Goal: Information Seeking & Learning: Learn about a topic

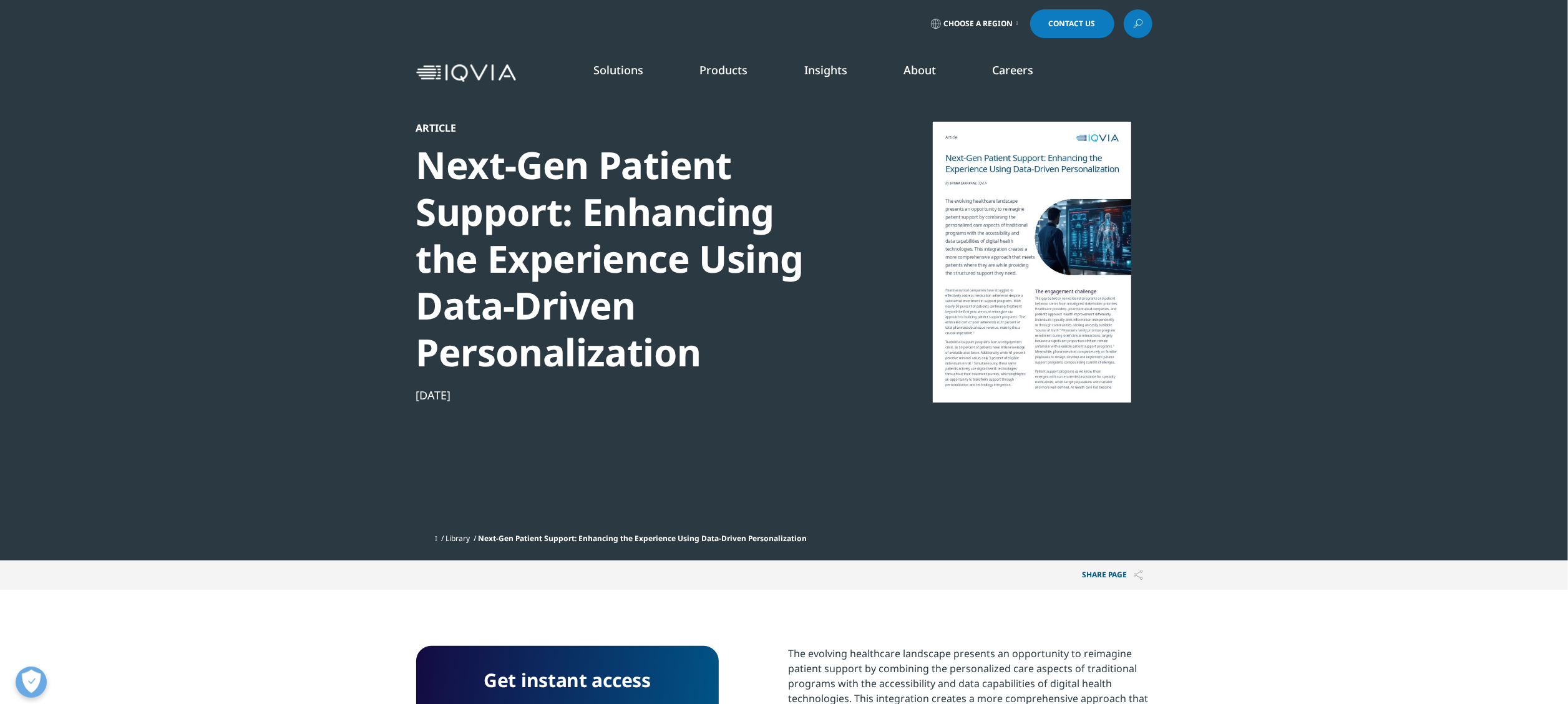
scroll to position [285, 737]
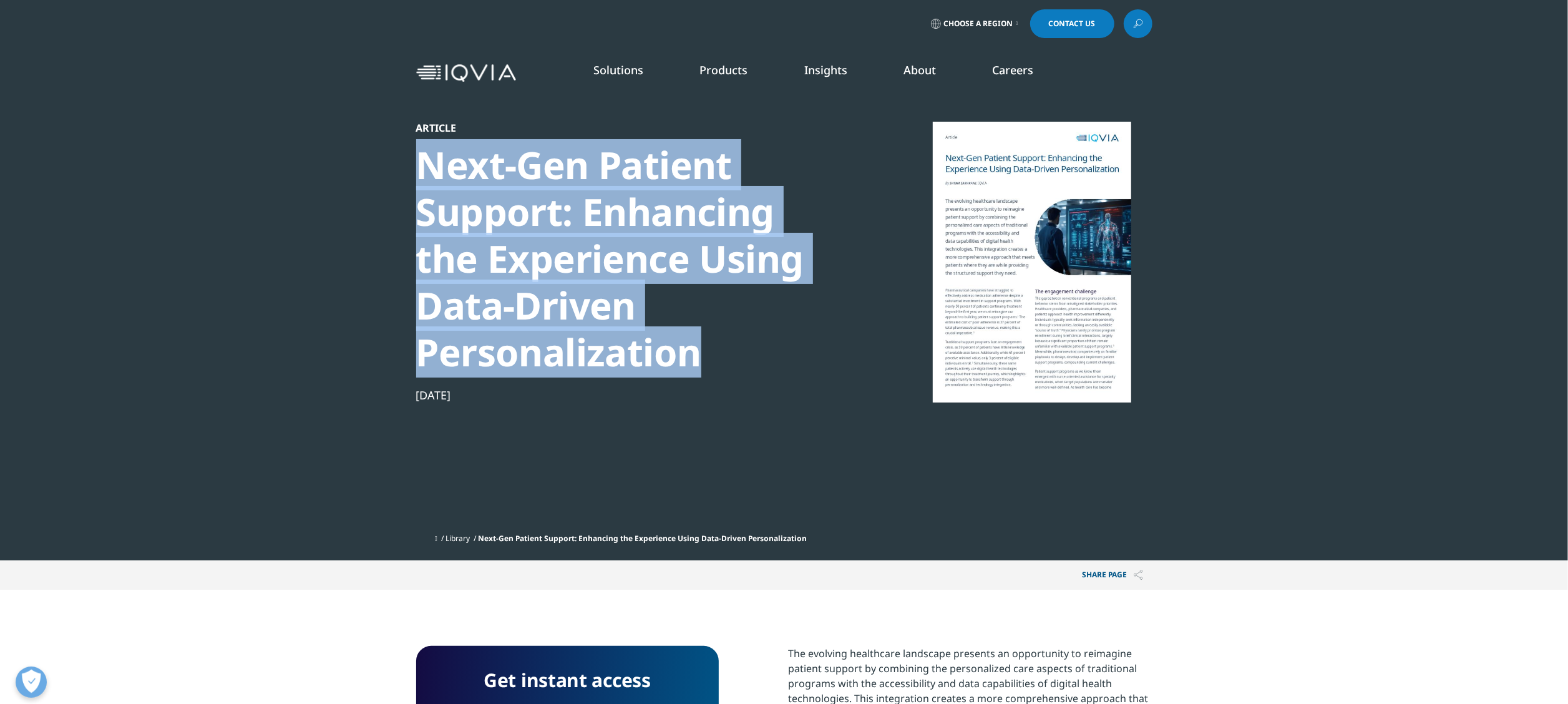
drag, startPoint x: 423, startPoint y: 157, endPoint x: 697, endPoint y: 360, distance: 341.0
click at [697, 360] on div "Next-Gen Patient Support: Enhancing the Experience Using Data-Driven Personaliz…" at bounding box center [630, 258] width 428 height 234
copy div "Next-Gen Patient Support: Enhancing the Experience Using Data-Driven Personaliz…"
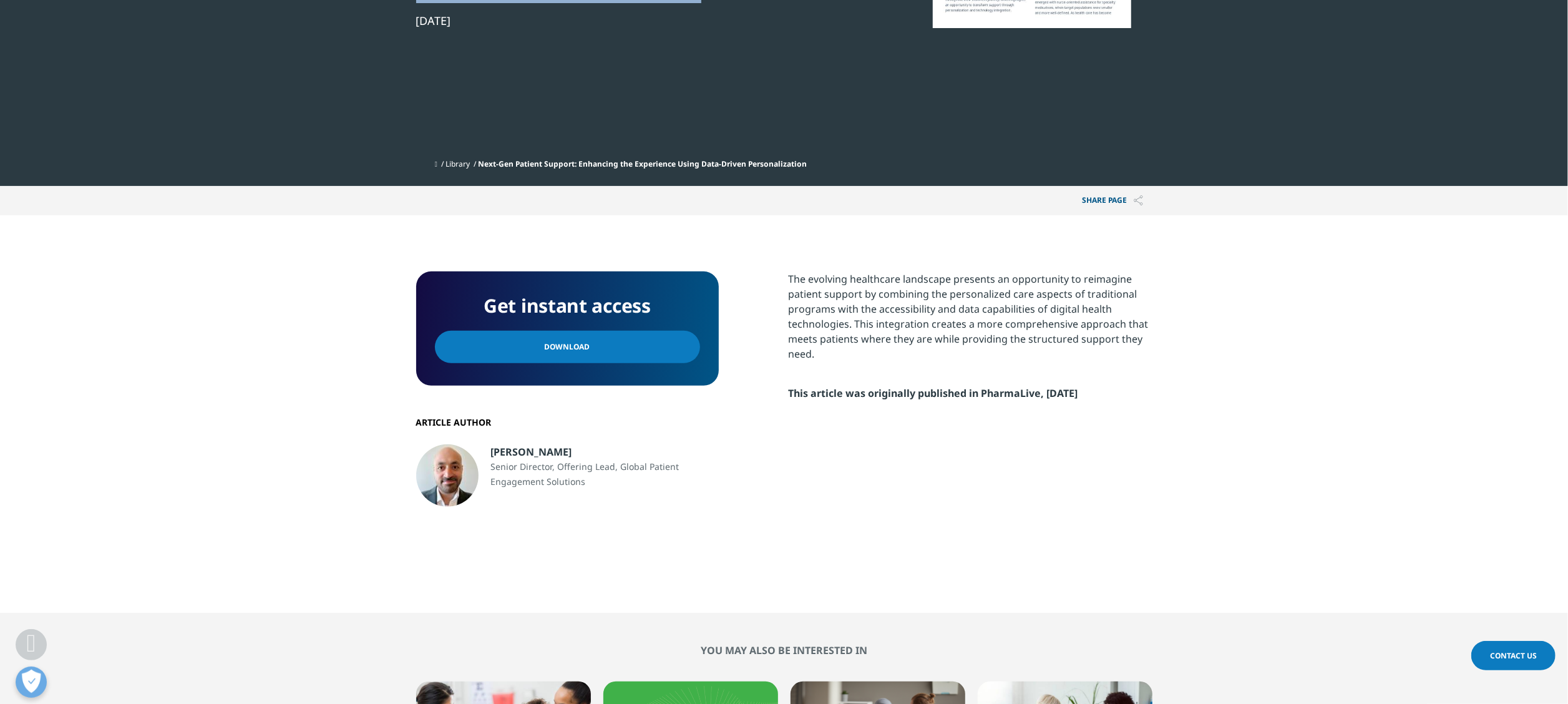
click at [619, 354] on link "Download" at bounding box center [568, 347] width 265 height 32
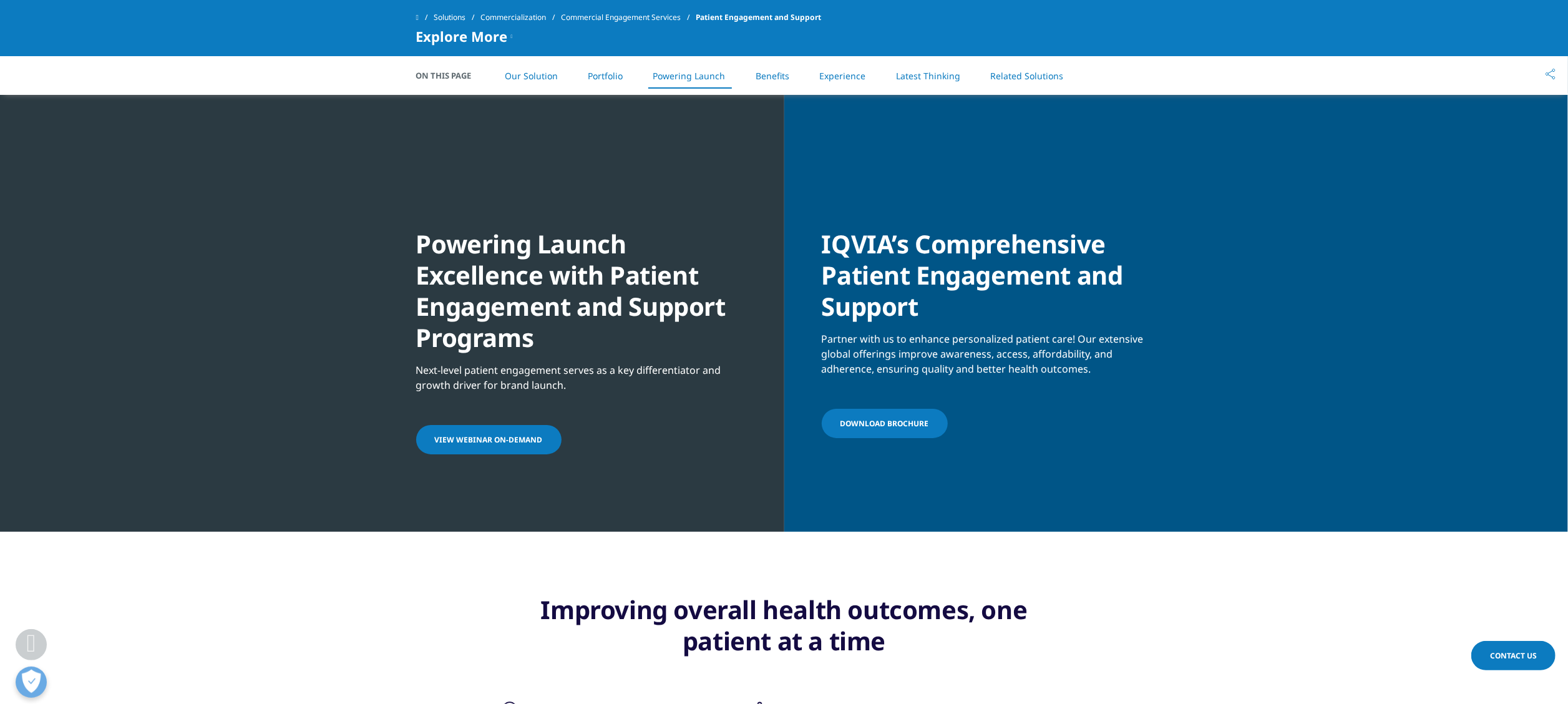
scroll to position [2581, 0]
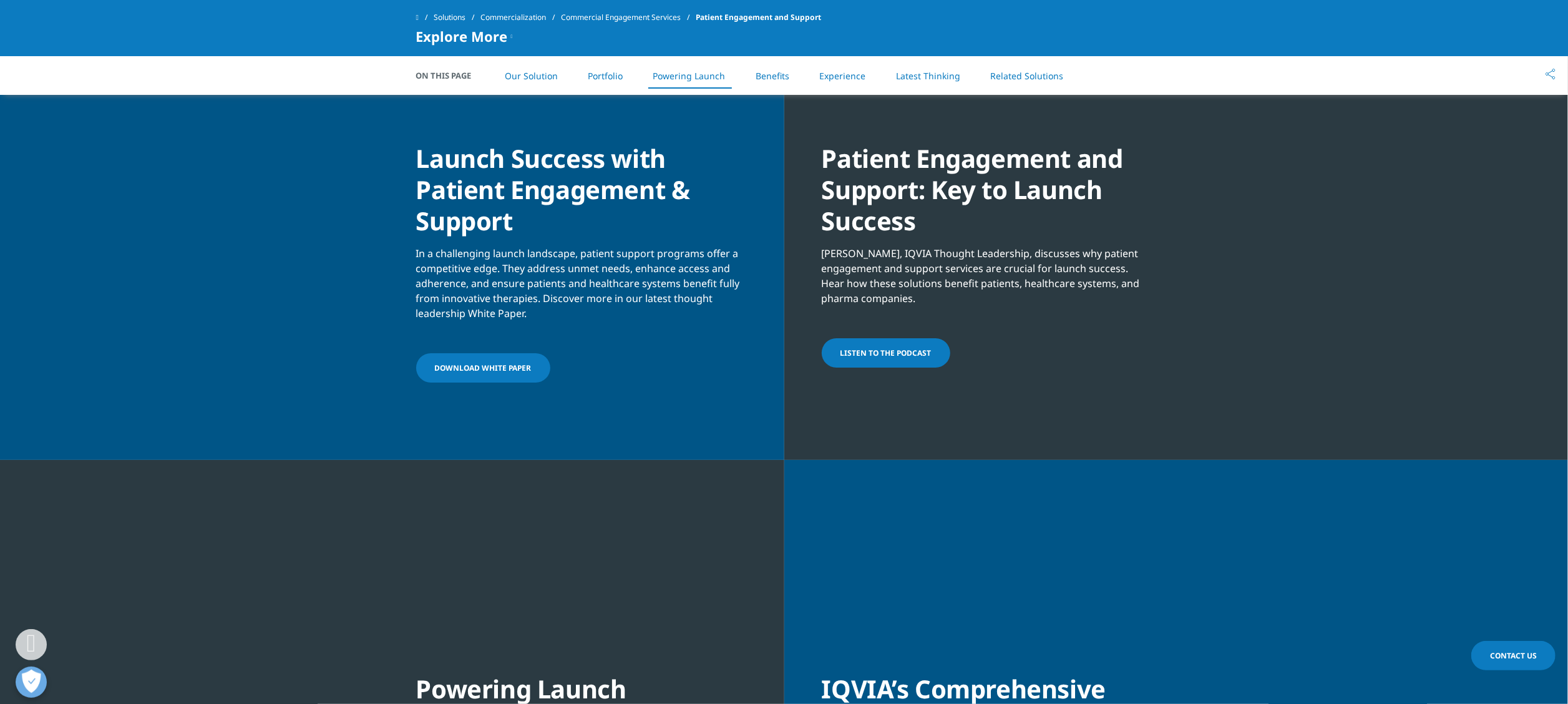
click at [911, 358] on span "LISTEN TO THE PODCAST" at bounding box center [886, 352] width 91 height 11
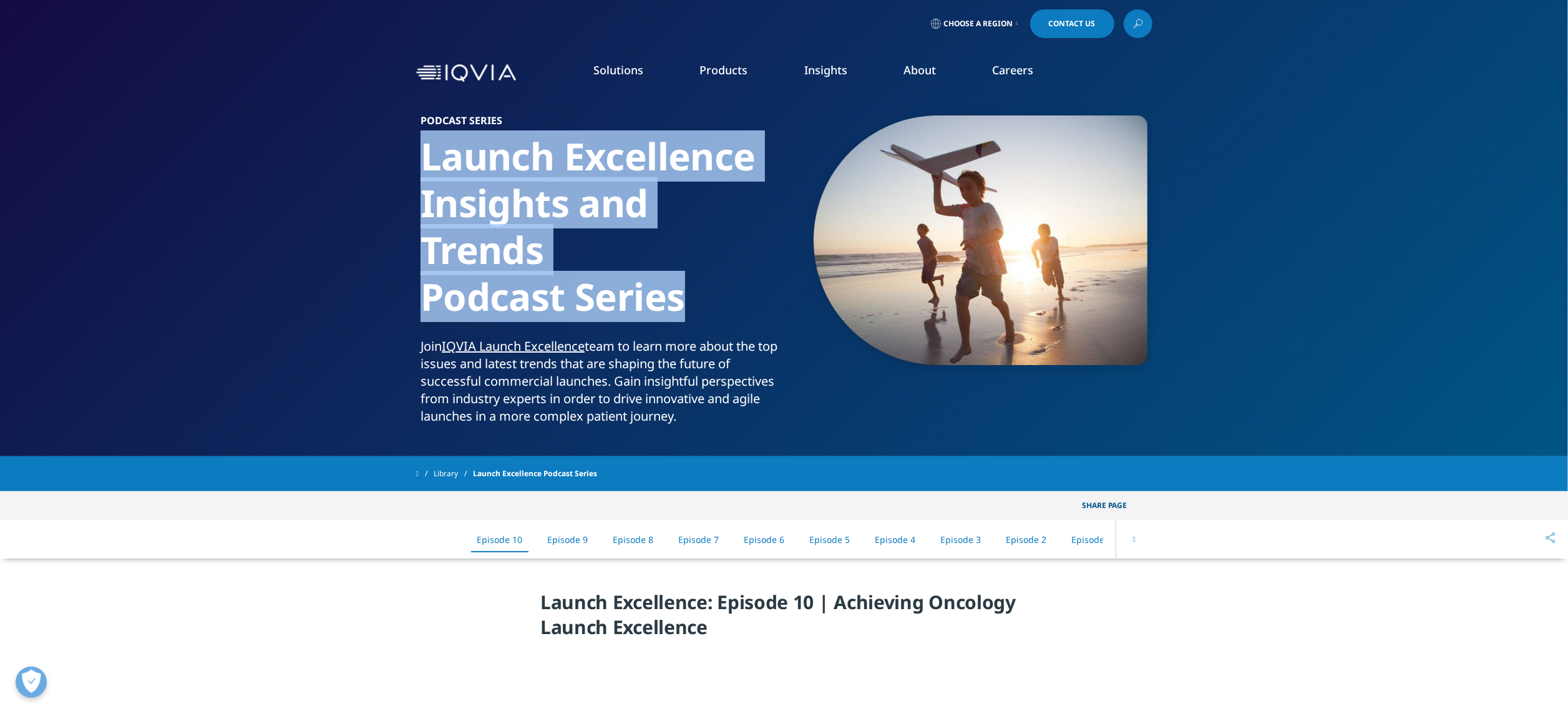
drag, startPoint x: 421, startPoint y: 155, endPoint x: 682, endPoint y: 310, distance: 303.6
click at [682, 310] on h1 "Launch Excellence Insights and Trends Podcast Series" at bounding box center [600, 235] width 359 height 205
copy h1 "Launch Excellence Insights and Trends Podcast Series"
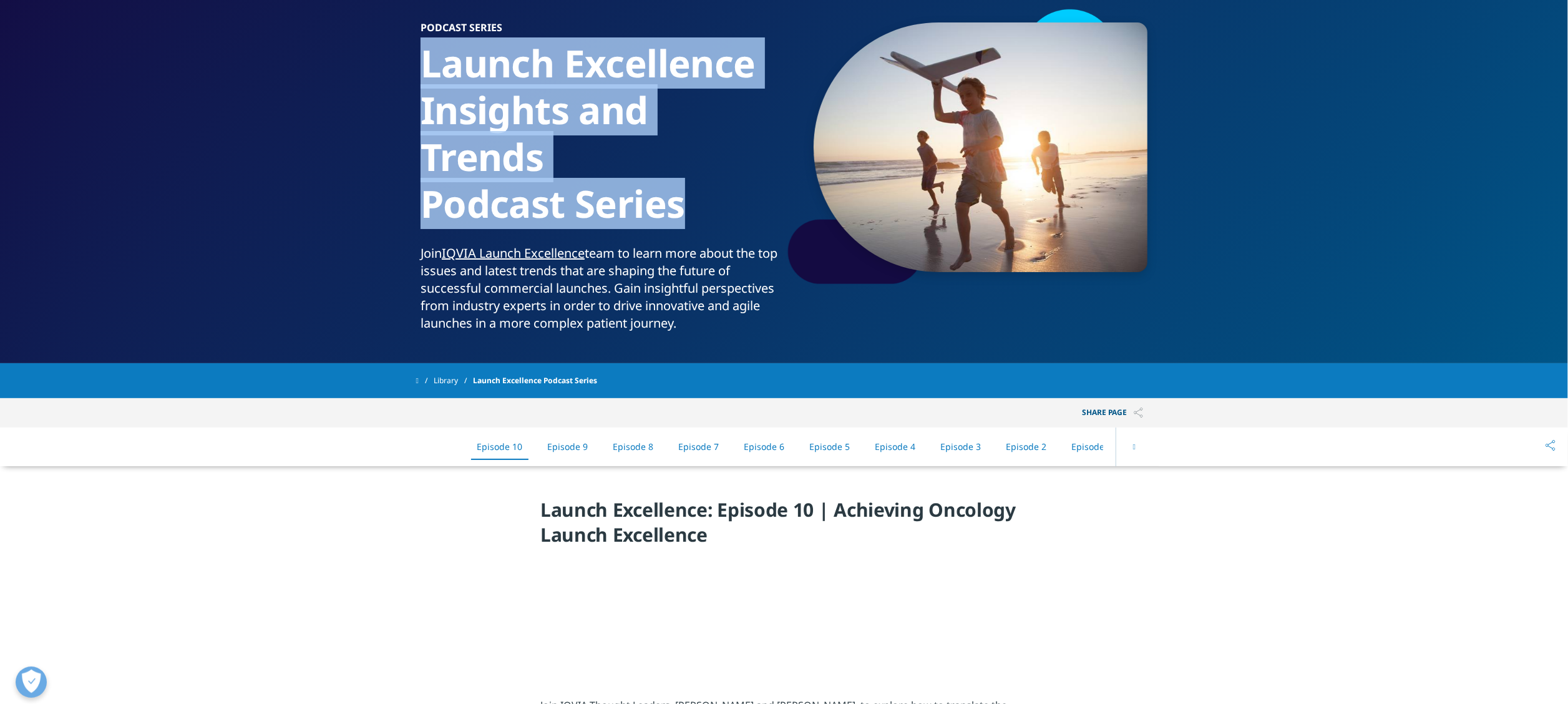
scroll to position [125, 0]
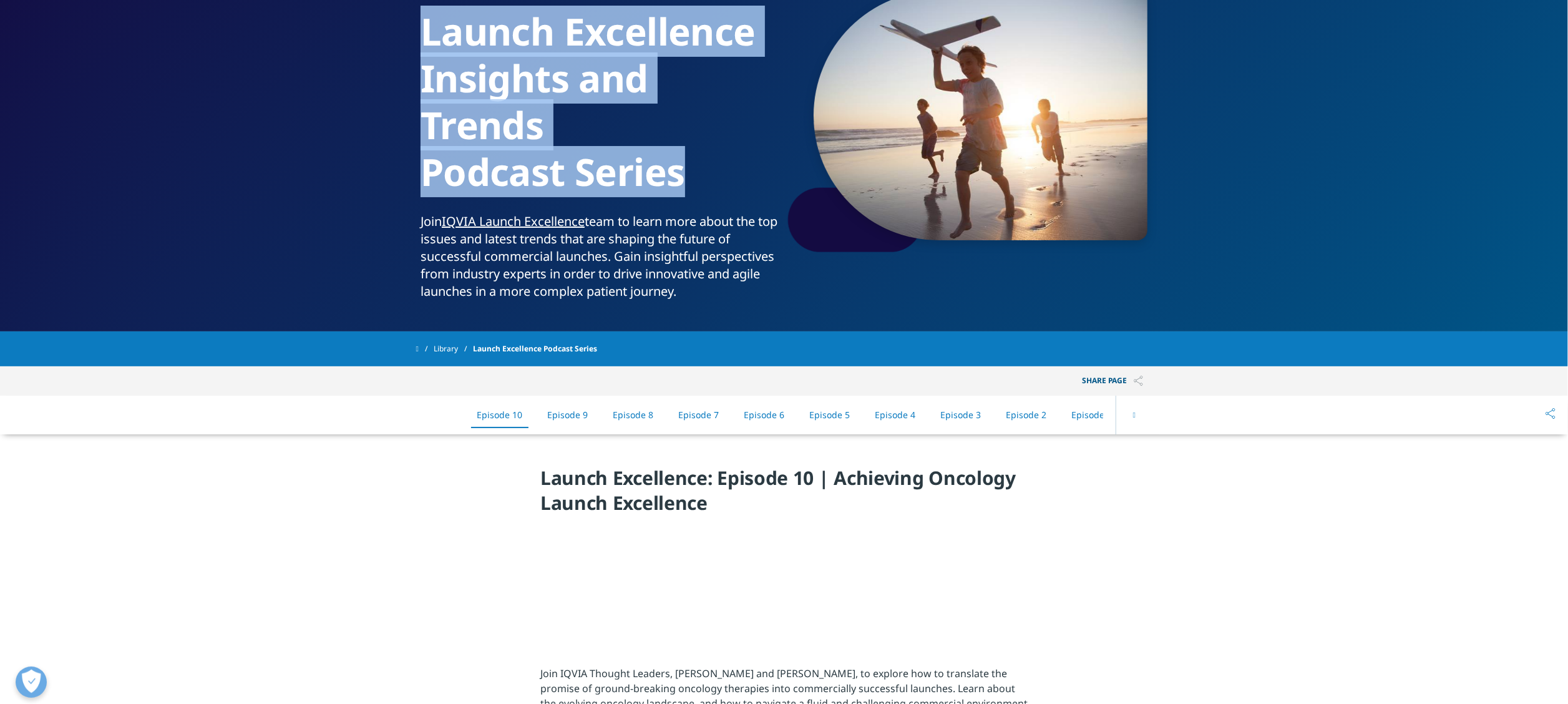
click at [479, 58] on h1 "Launch Excellence Insights and Trends Podcast Series" at bounding box center [600, 110] width 359 height 205
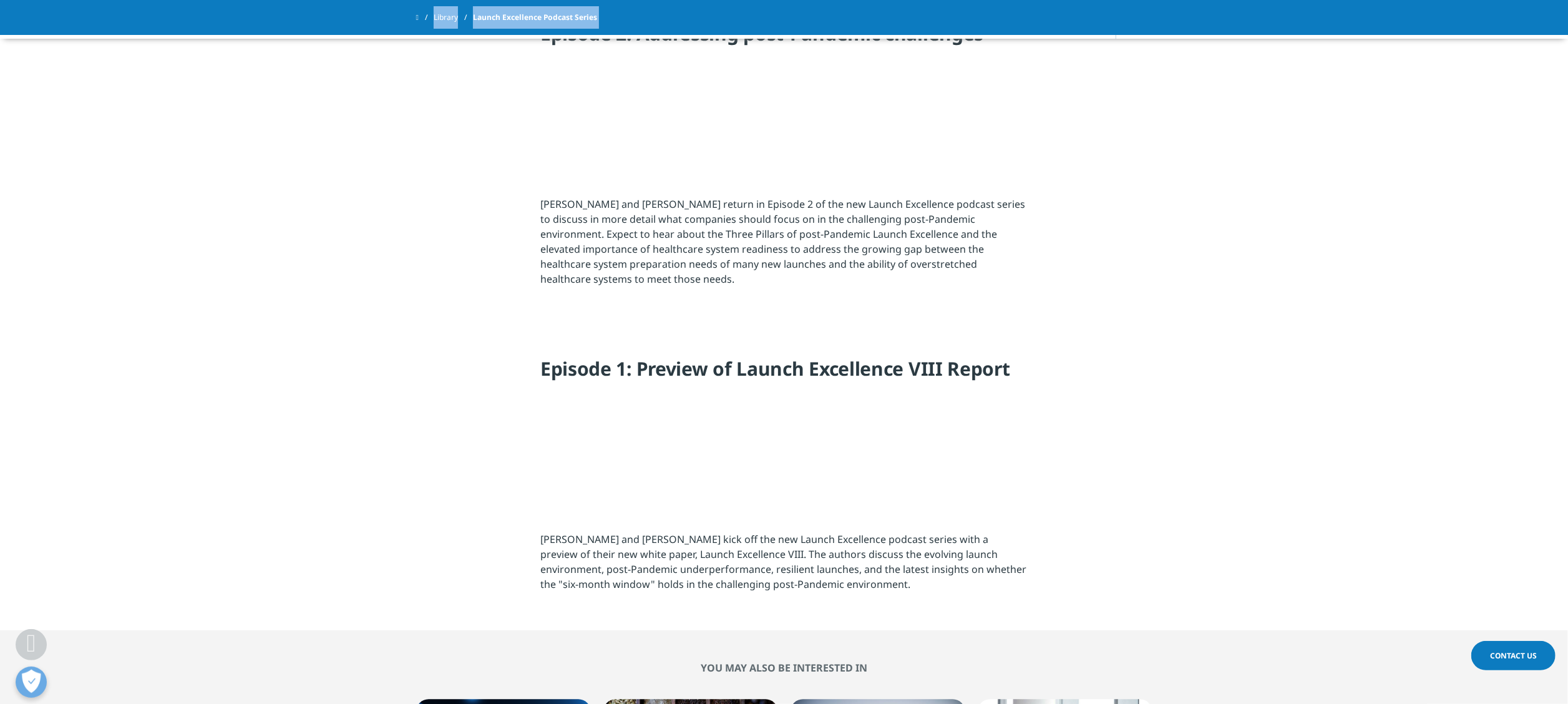
scroll to position [2965, 0]
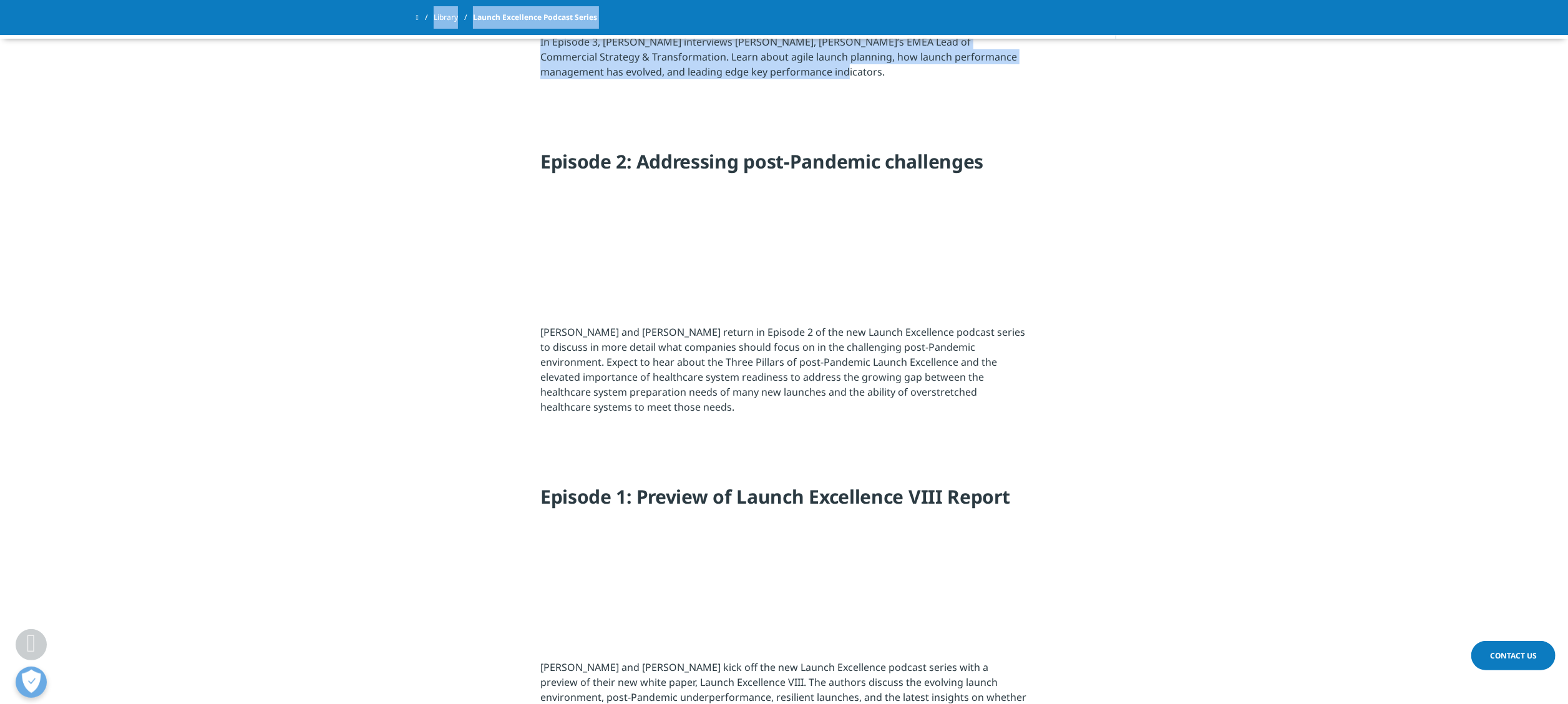
drag, startPoint x: 423, startPoint y: 25, endPoint x: 849, endPoint y: 655, distance: 760.5
copy div "Launch Excellence Insights and Trends Podcast Series Join IQVIA Launch Excellen…"
click at [1391, 456] on section "Episode 1: Preview of Launch Excellence VIII Report Sarah Rickwood and Kirstie …" at bounding box center [784, 605] width 1568 height 305
click at [1376, 455] on section "Episode 1: Preview of Launch Excellence VIII Report Sarah Rickwood and Kirstie …" at bounding box center [784, 605] width 1568 height 305
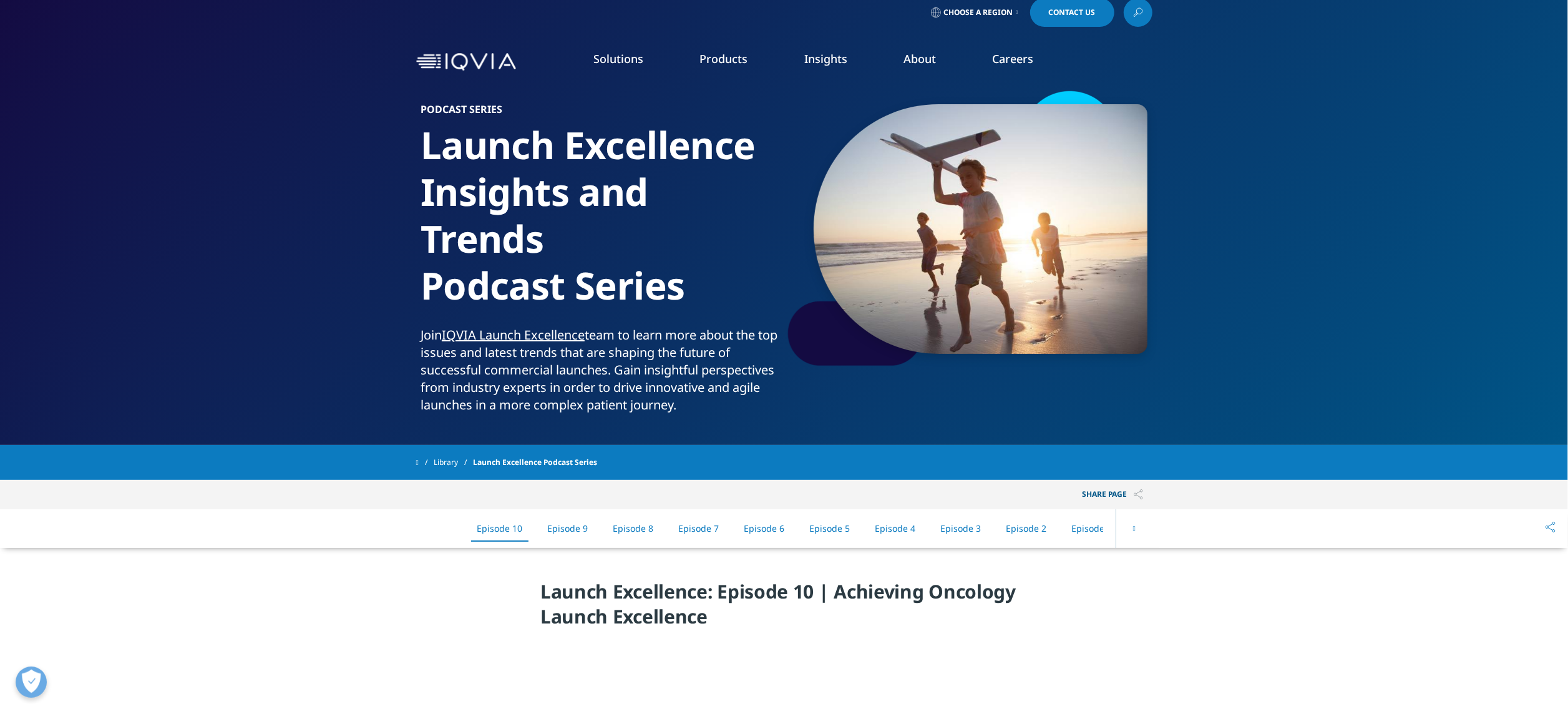
scroll to position [0, 0]
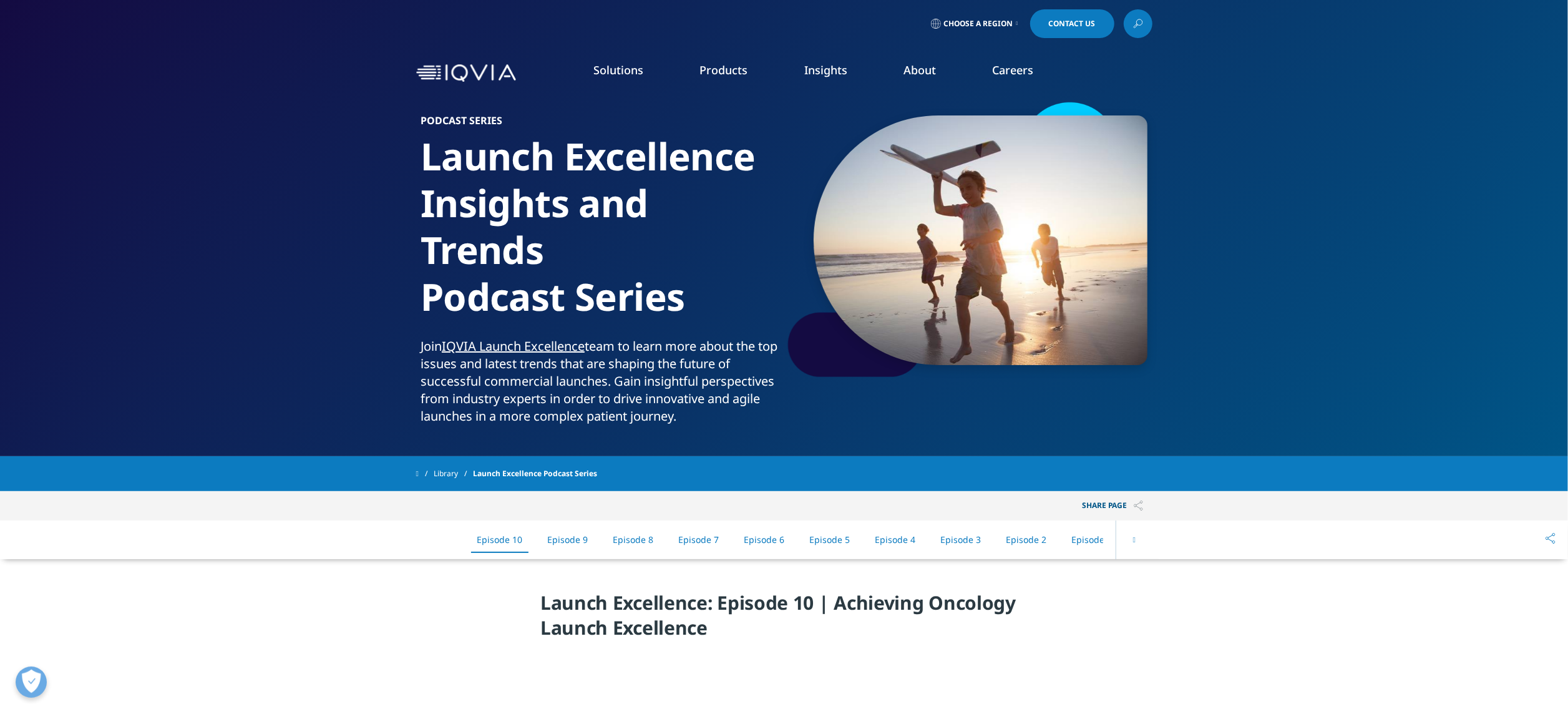
click at [666, 202] on h1 "Launch Excellence Insights and Trends Podcast Series" at bounding box center [600, 235] width 359 height 205
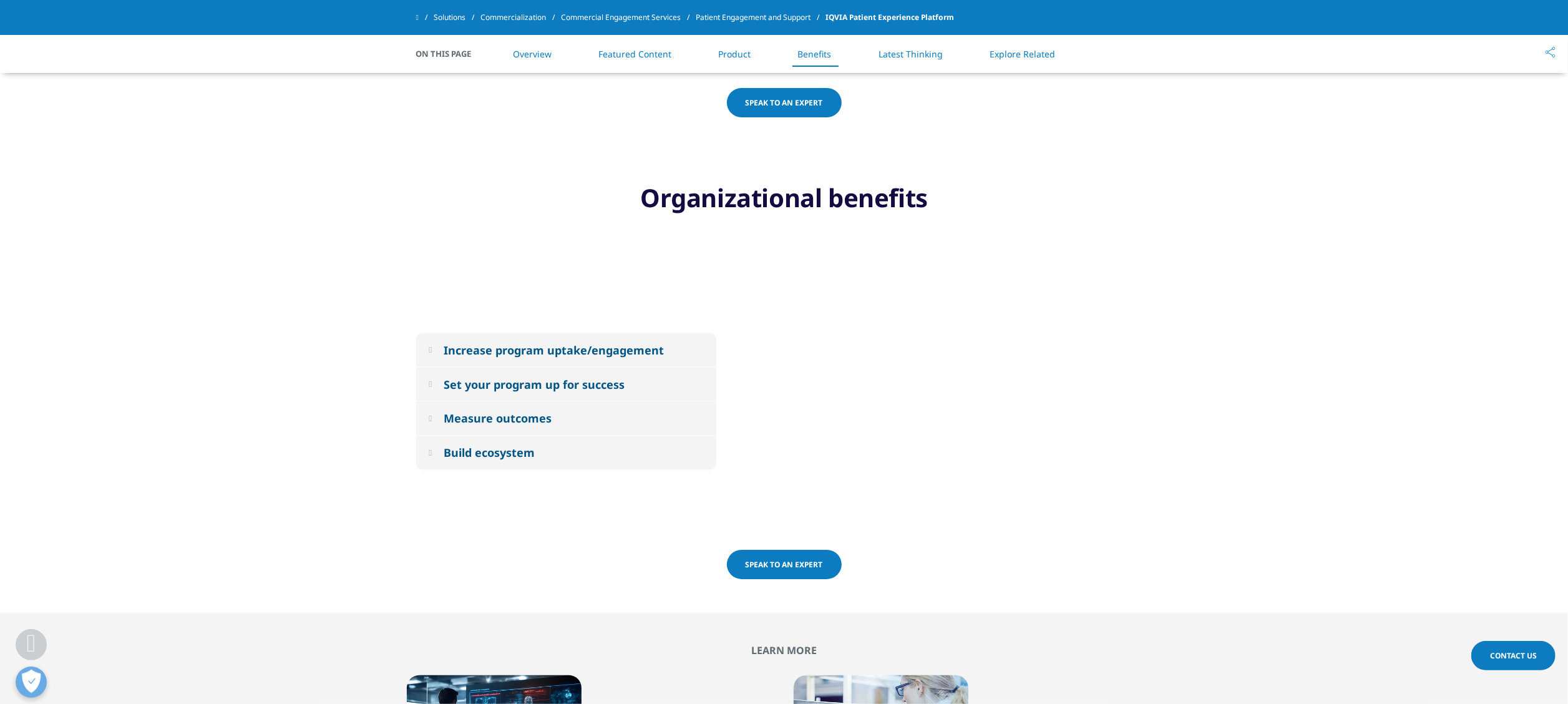
scroll to position [2017, 0]
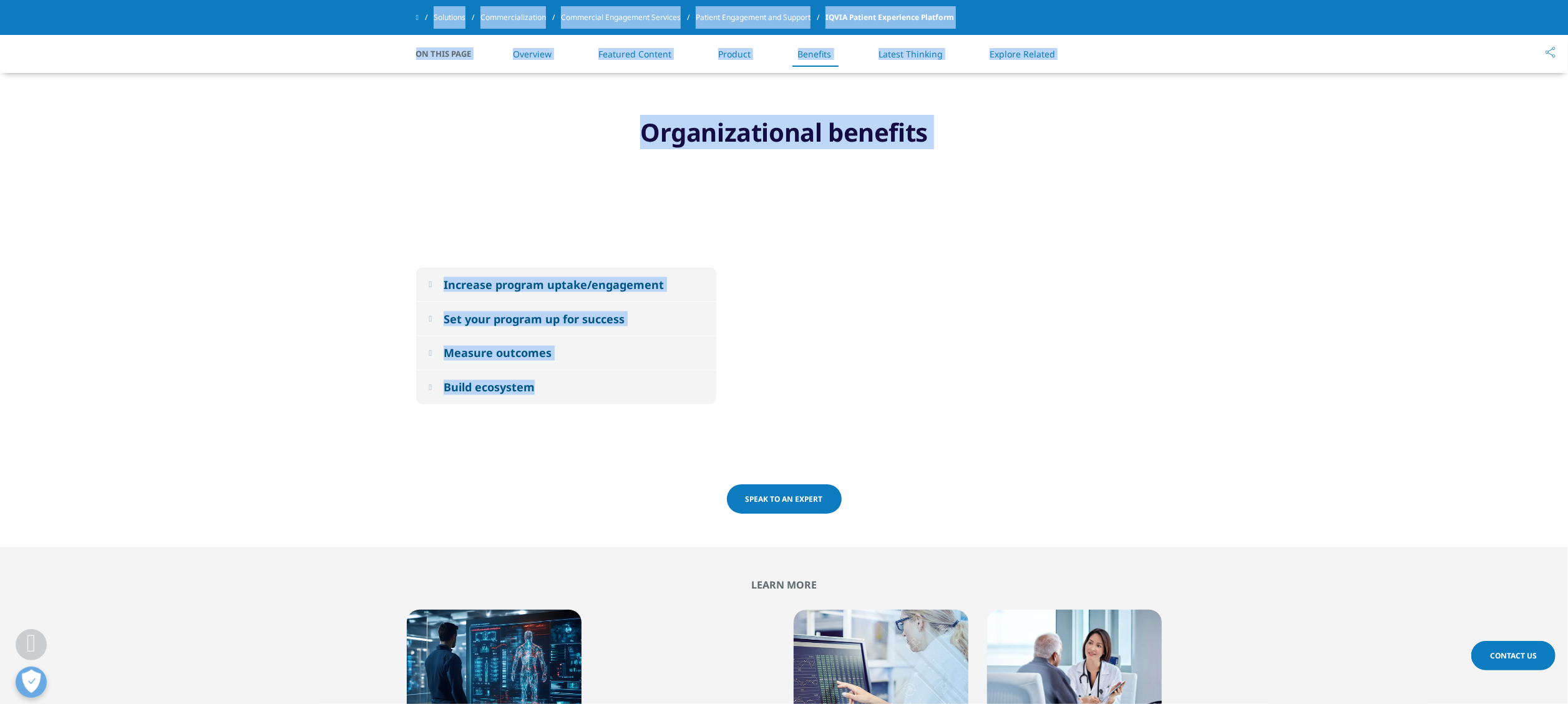
drag, startPoint x: 417, startPoint y: 198, endPoint x: 684, endPoint y: 470, distance: 381.1
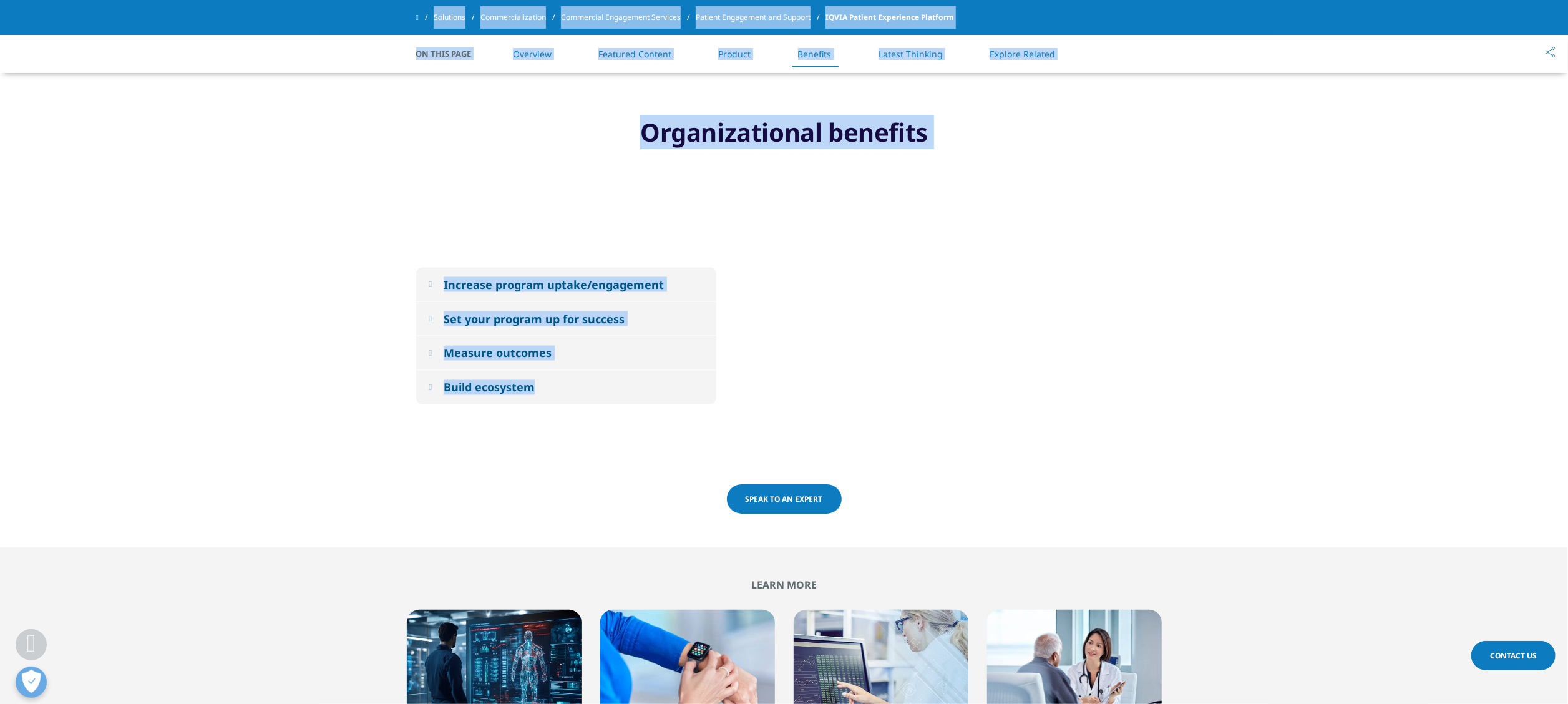
copy div "Loremip Dolorsitam Consecte ADIPI Elitsed Doeiusmodt Incididu Utlaboreetd mag a…"
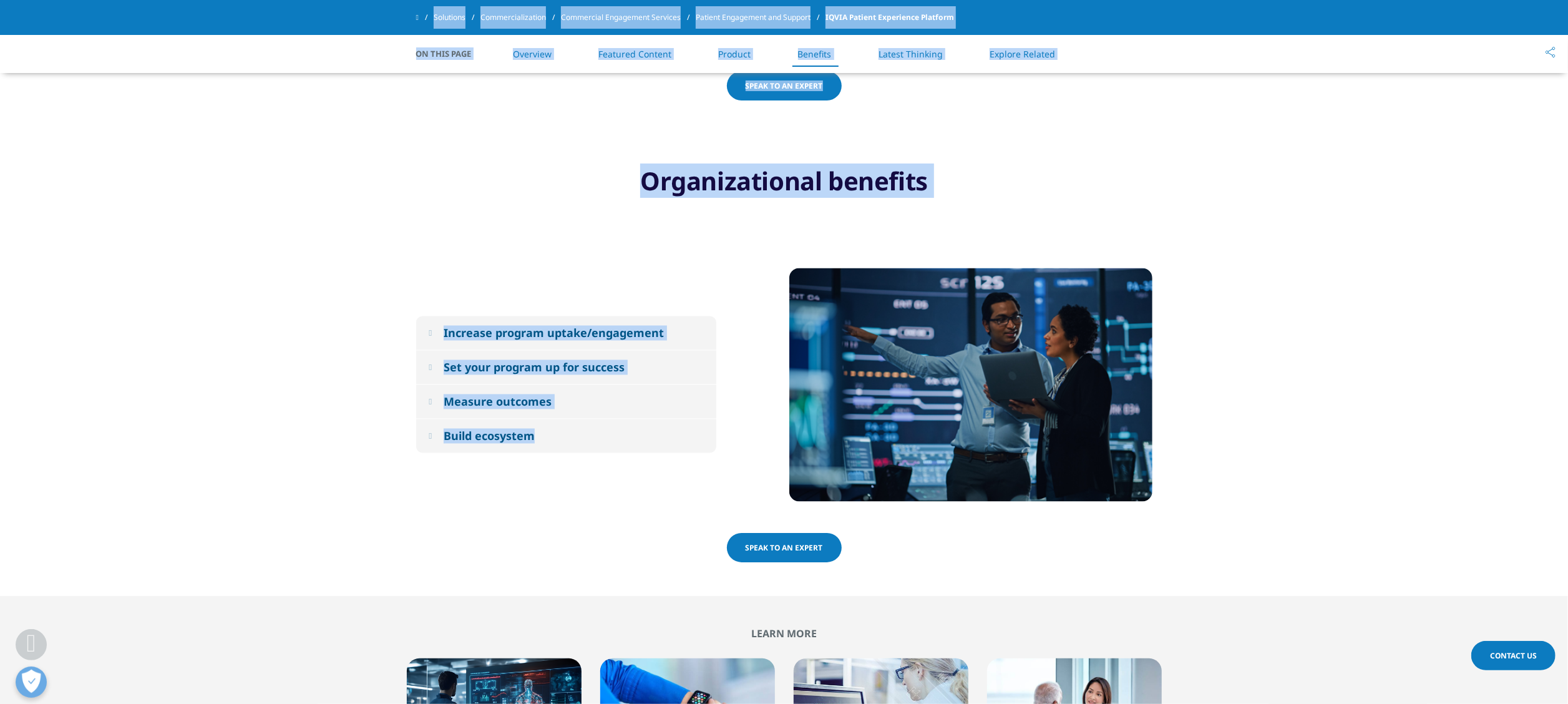
click at [427, 435] on button "Build ecosystem" at bounding box center [566, 436] width 300 height 34
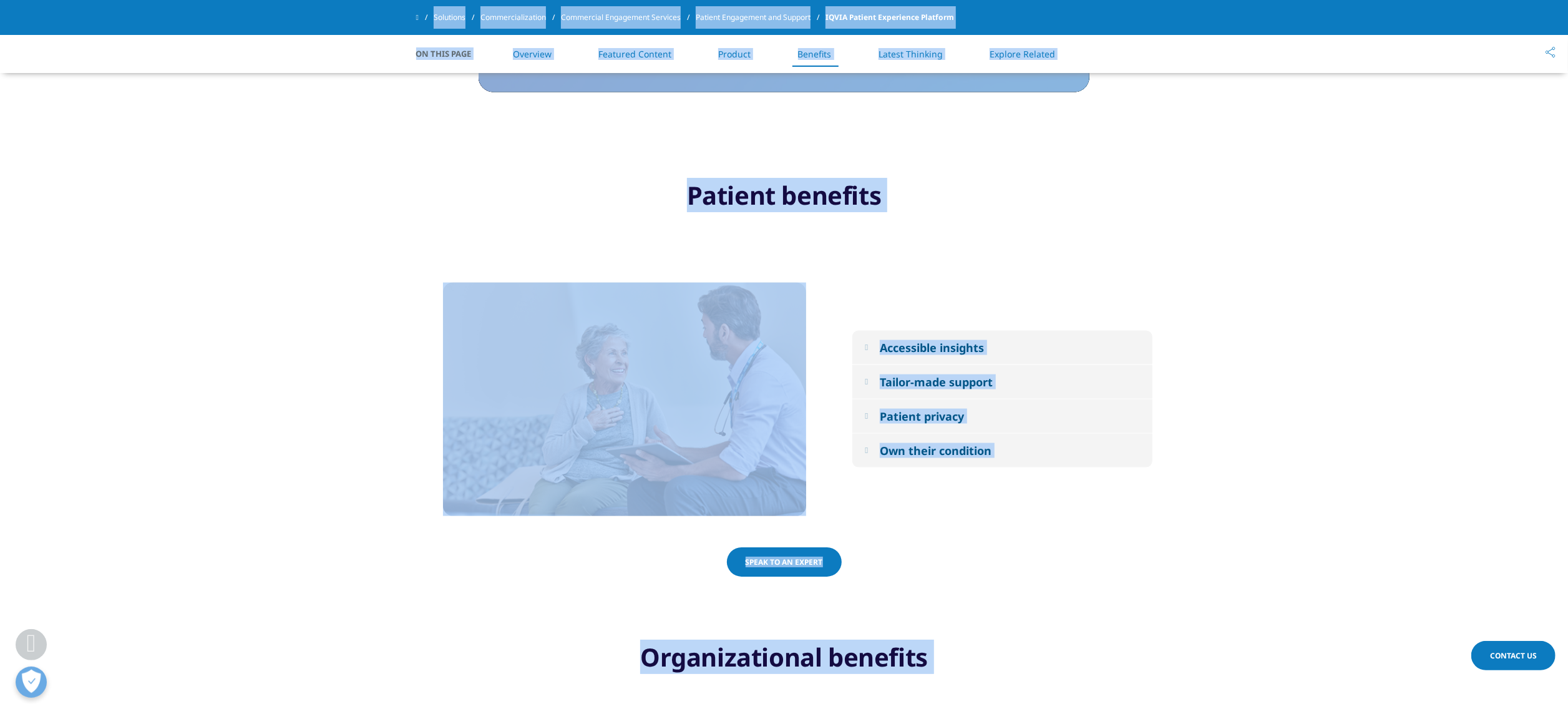
scroll to position [1518, 0]
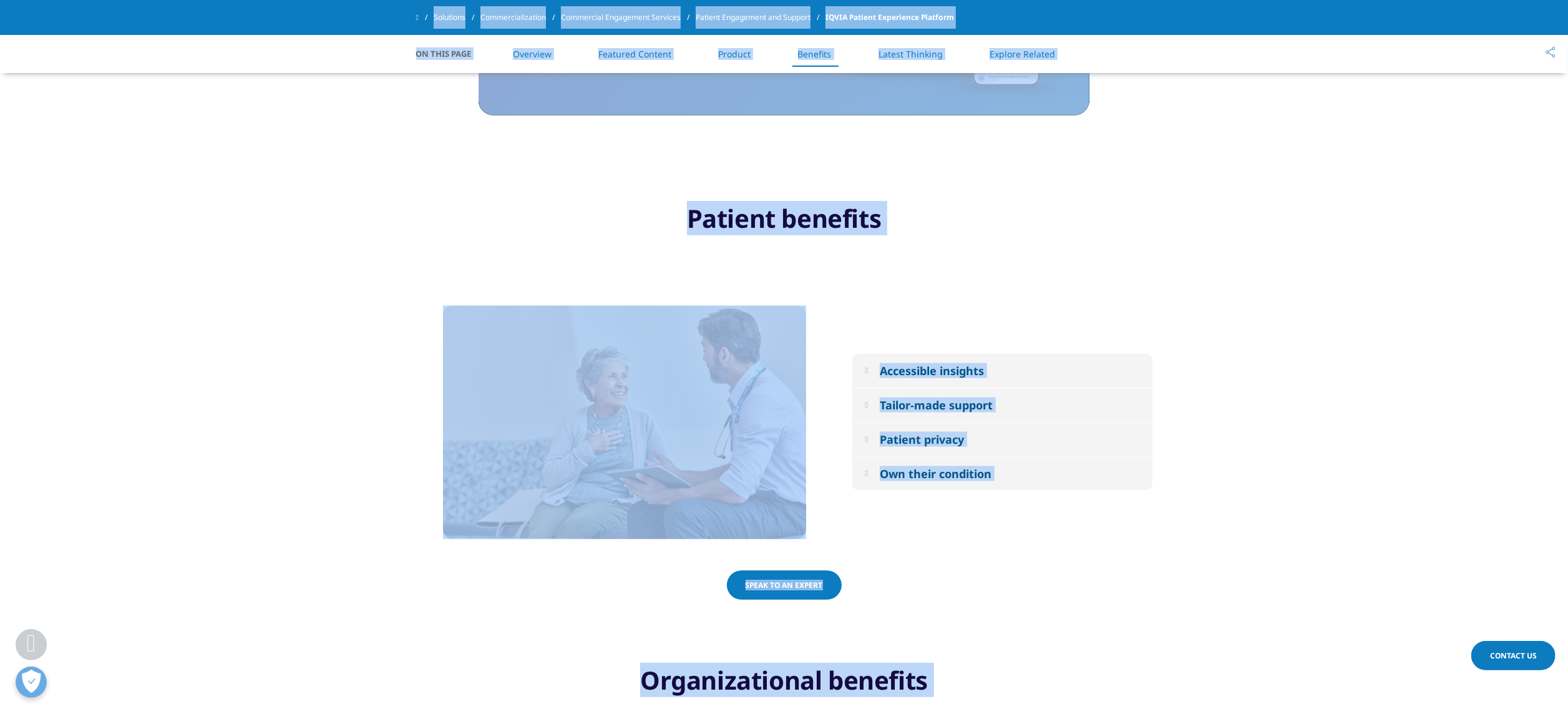
click at [926, 450] on button "Patient privacy" at bounding box center [1002, 439] width 300 height 34
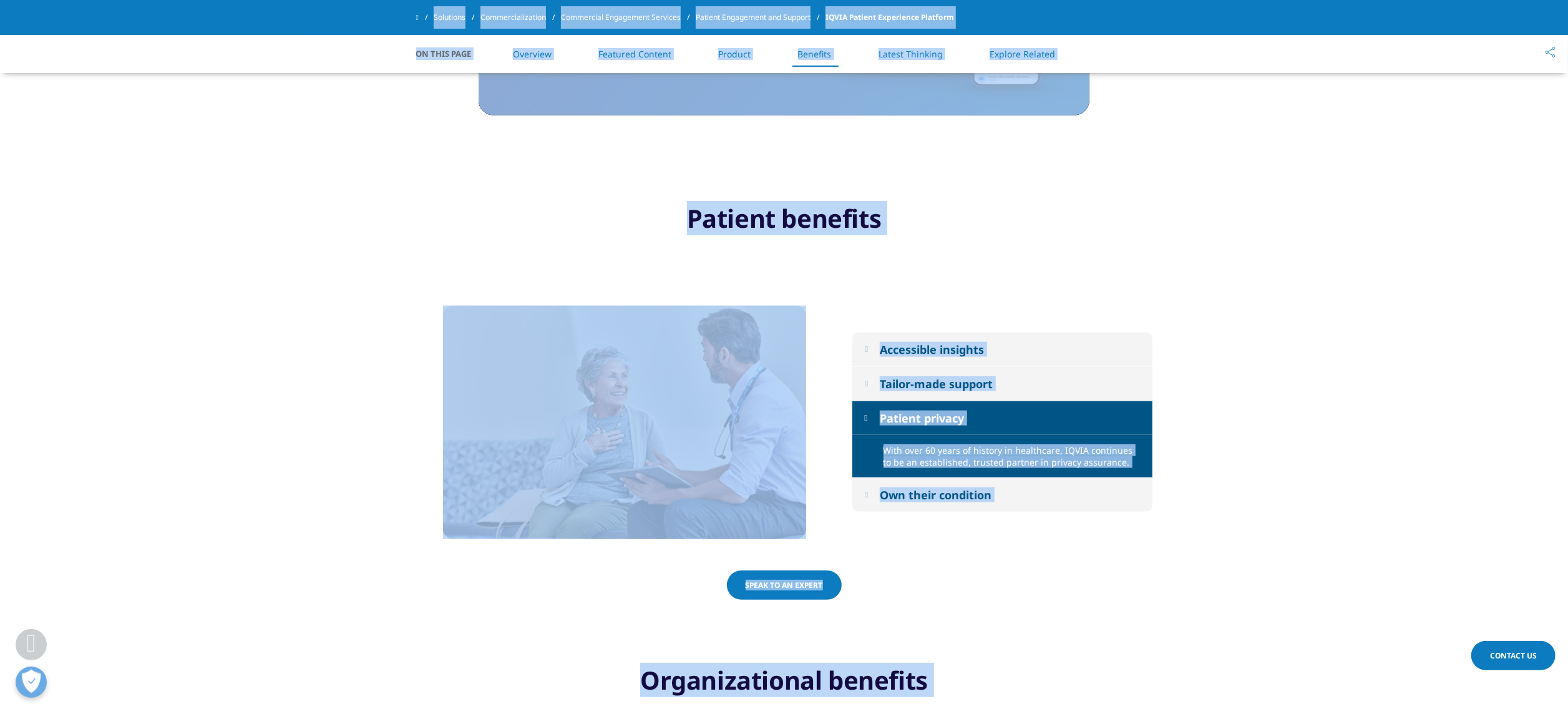
click at [926, 489] on div "Own their condition" at bounding box center [935, 495] width 111 height 15
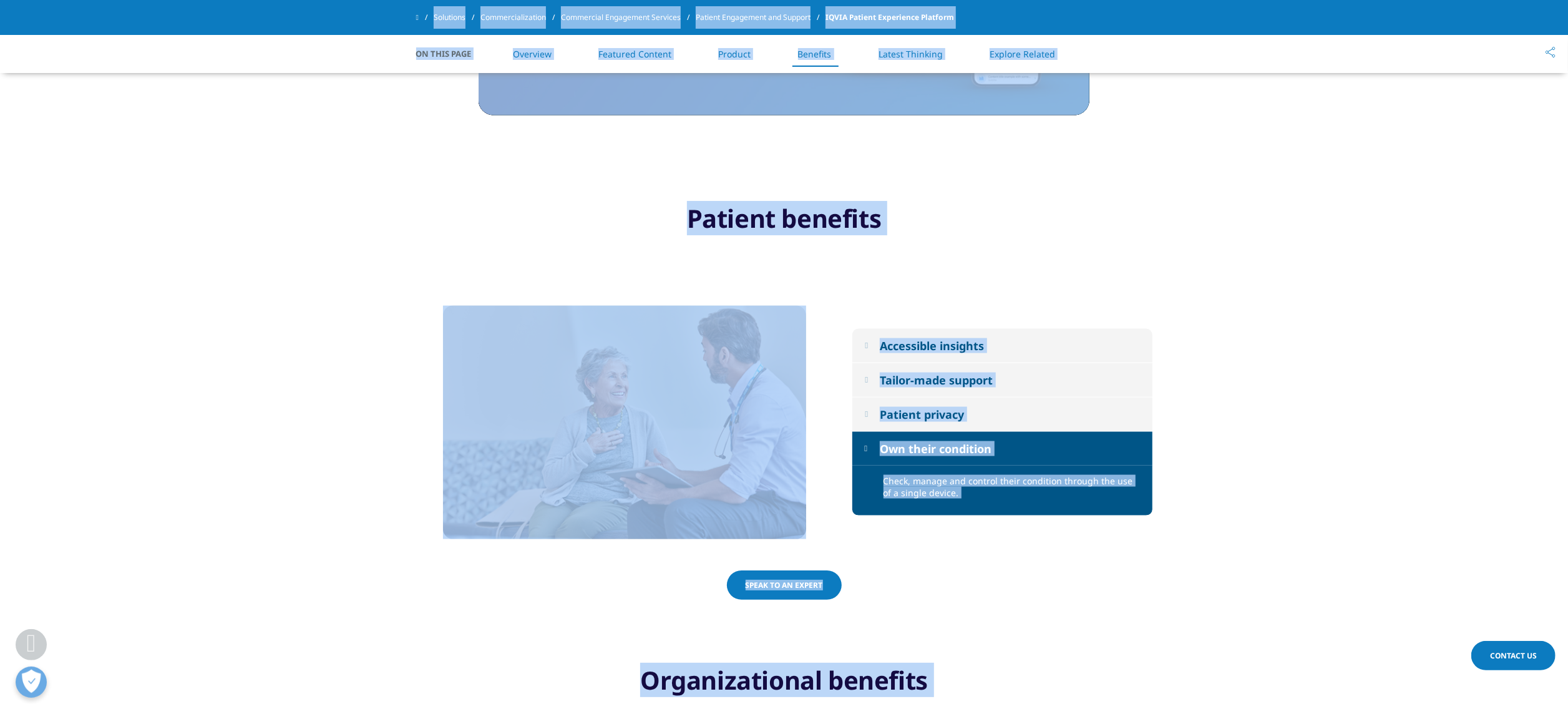
click at [949, 380] on div "Tailor-made support" at bounding box center [936, 380] width 113 height 15
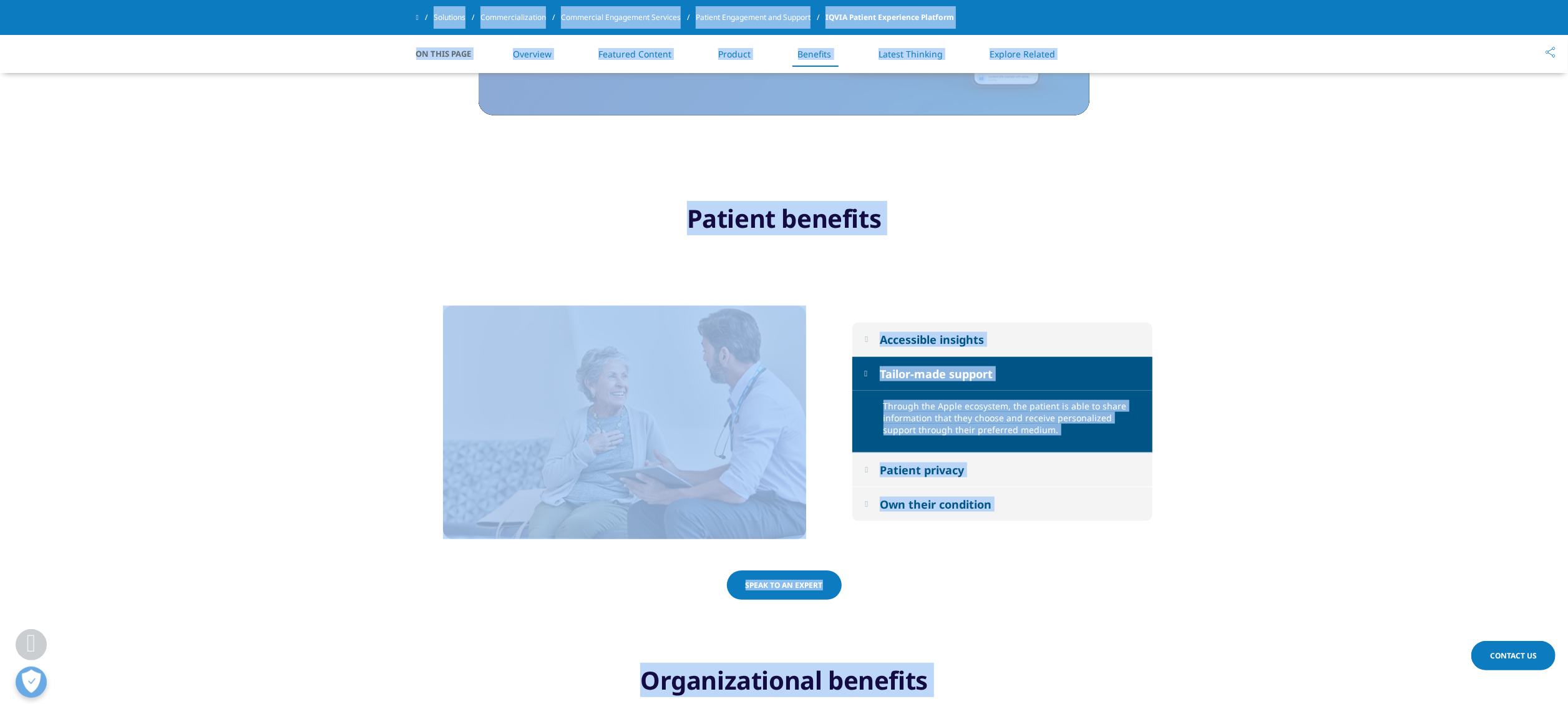
click at [949, 350] on button "Accessible insights" at bounding box center [1002, 339] width 300 height 34
